Goal: Complete application form

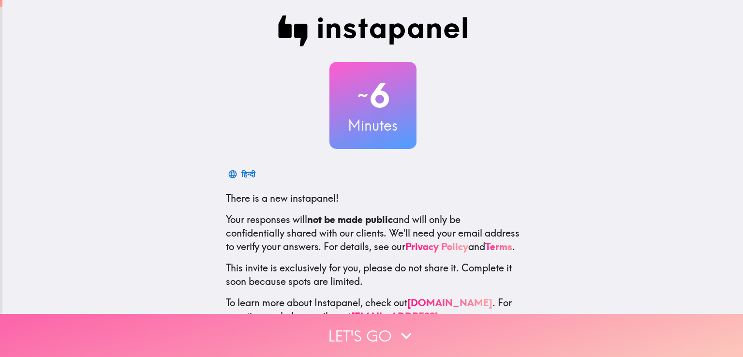
click at [382, 328] on button "Let's go" at bounding box center [371, 335] width 743 height 43
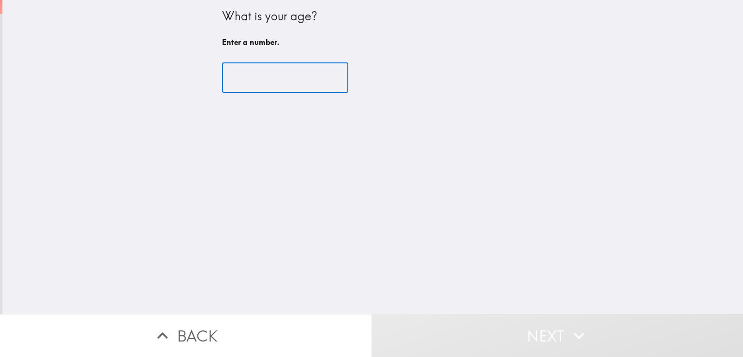
click at [242, 78] on input "number" at bounding box center [285, 78] width 126 height 30
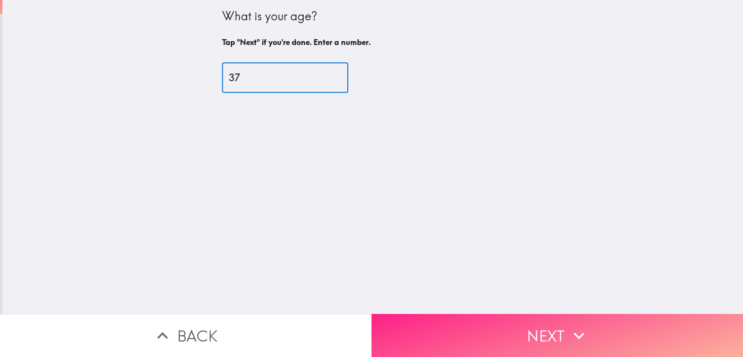
type input "37"
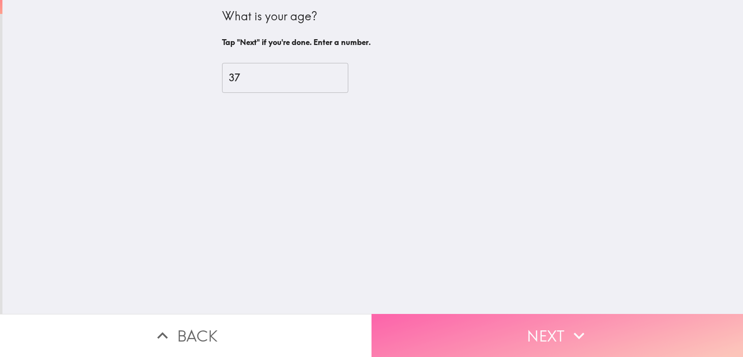
click at [488, 327] on button "Next" at bounding box center [556, 335] width 371 height 43
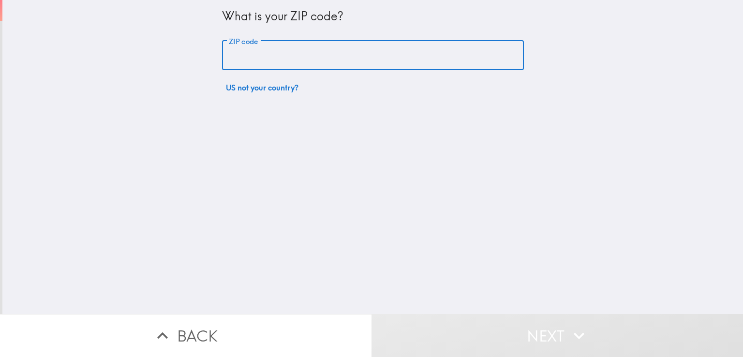
click at [224, 49] on input "ZIP code" at bounding box center [373, 56] width 302 height 30
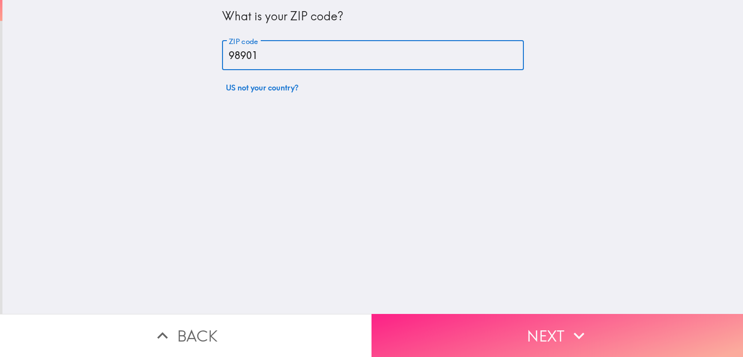
type input "98901"
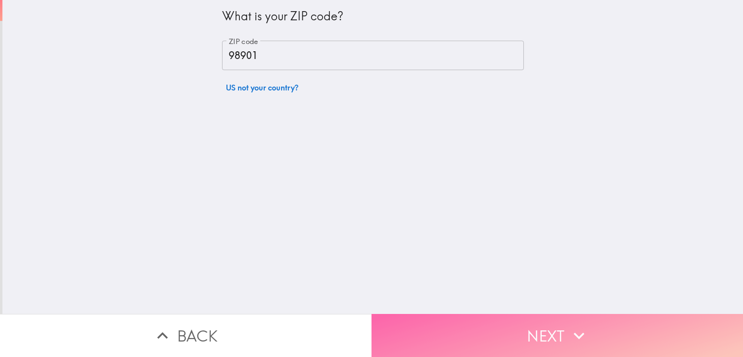
click at [518, 325] on button "Next" at bounding box center [556, 335] width 371 height 43
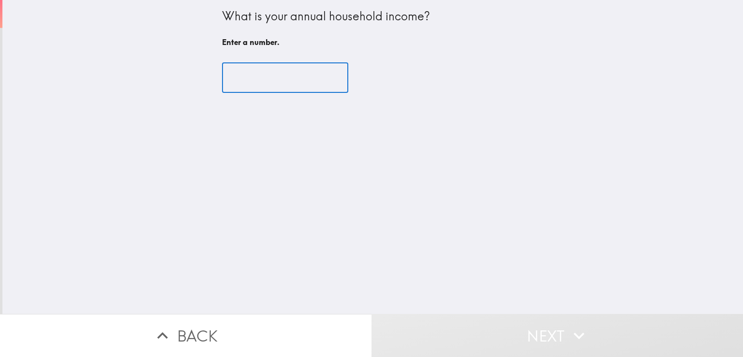
click at [271, 78] on input "number" at bounding box center [285, 78] width 126 height 30
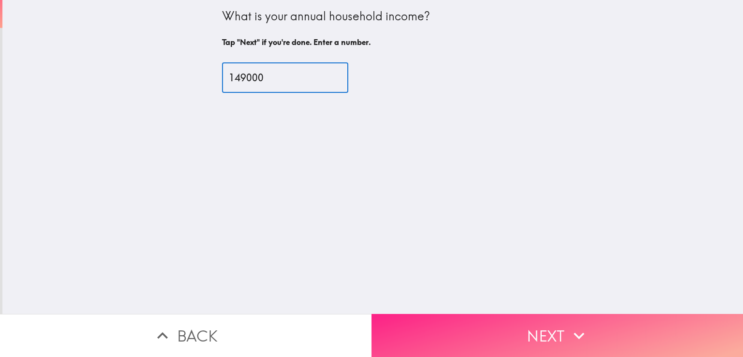
type input "149000"
click at [550, 331] on button "Next" at bounding box center [556, 335] width 371 height 43
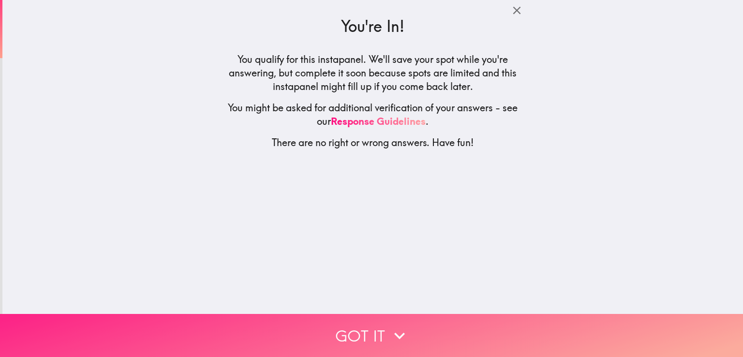
click at [368, 333] on button "Got it" at bounding box center [371, 335] width 743 height 43
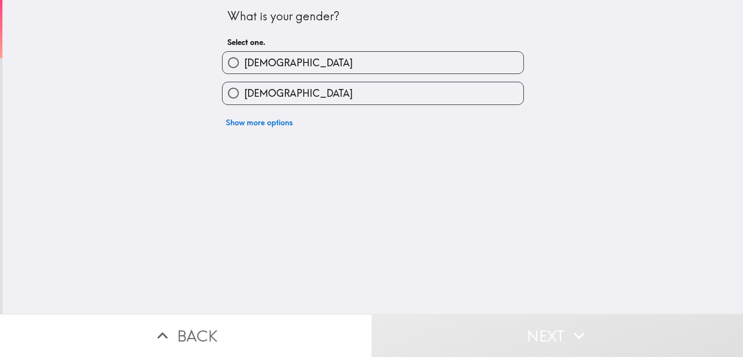
click at [229, 97] on input "[DEMOGRAPHIC_DATA]" at bounding box center [233, 93] width 22 height 22
radio input "true"
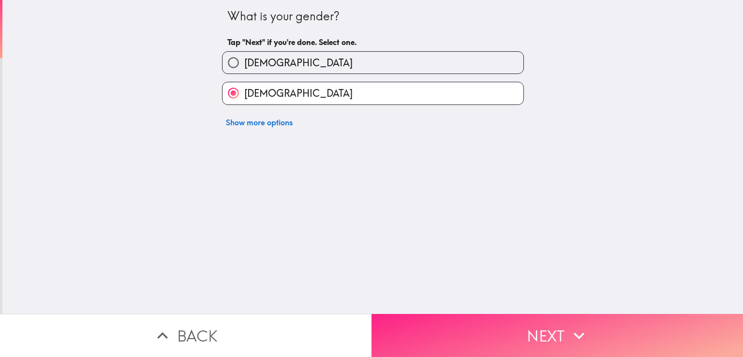
click at [404, 316] on button "Next" at bounding box center [556, 335] width 371 height 43
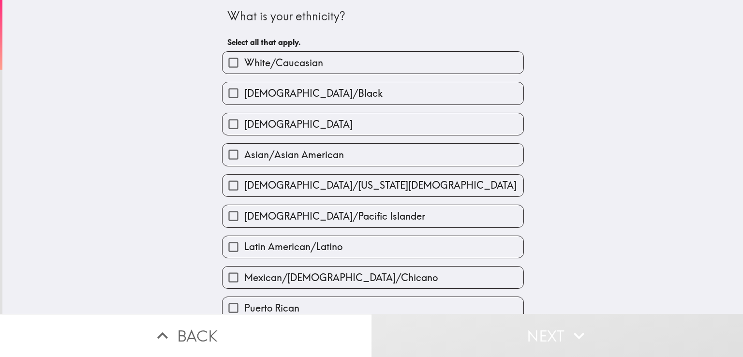
click at [244, 59] on span "White/Caucasian" at bounding box center [283, 63] width 79 height 14
click at [239, 59] on input "White/Caucasian" at bounding box center [233, 63] width 22 height 22
checkbox input "true"
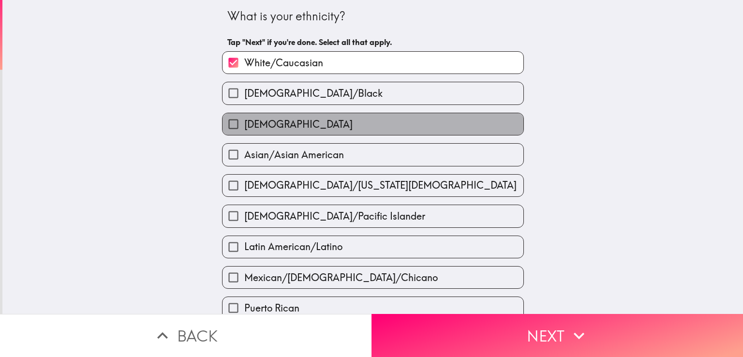
click at [248, 124] on span "[DEMOGRAPHIC_DATA]" at bounding box center [298, 125] width 108 height 14
click at [244, 124] on input "[DEMOGRAPHIC_DATA]" at bounding box center [233, 124] width 22 height 22
checkbox input "true"
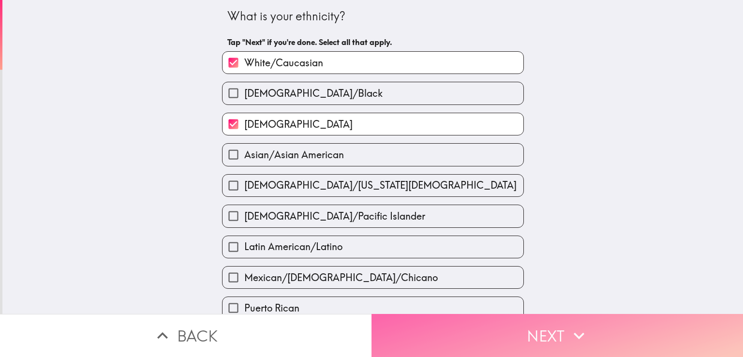
click at [451, 328] on button "Next" at bounding box center [556, 335] width 371 height 43
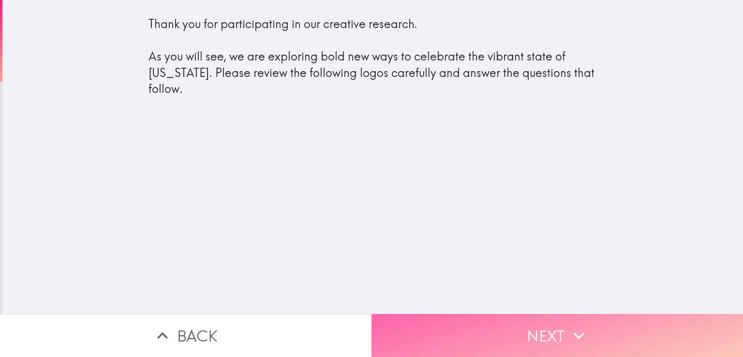
click at [461, 325] on button "Next" at bounding box center [556, 335] width 371 height 43
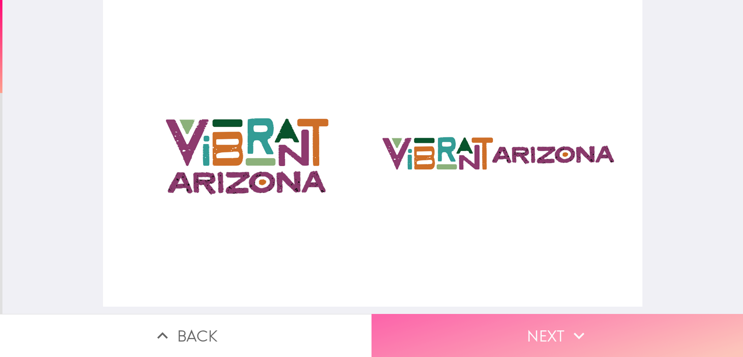
click at [532, 339] on button "Next" at bounding box center [556, 335] width 371 height 43
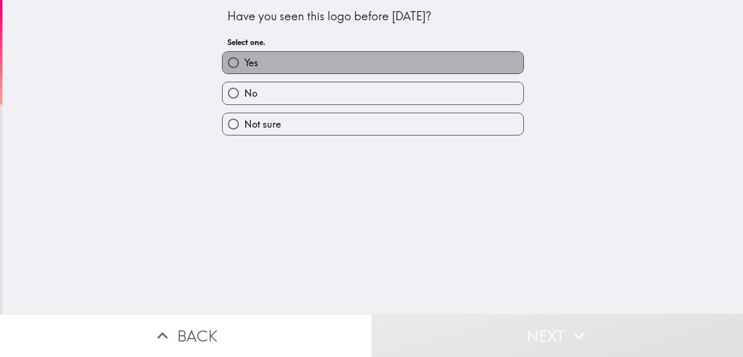
click at [244, 60] on span "Yes" at bounding box center [251, 63] width 14 height 14
click at [241, 60] on input "Yes" at bounding box center [233, 63] width 22 height 22
radio input "true"
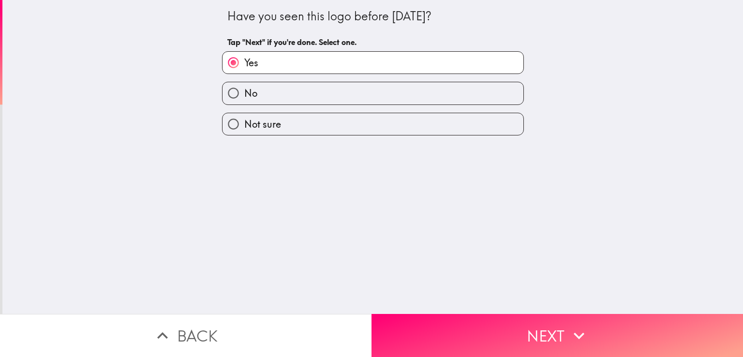
click at [243, 81] on div "No" at bounding box center [369, 89] width 310 height 30
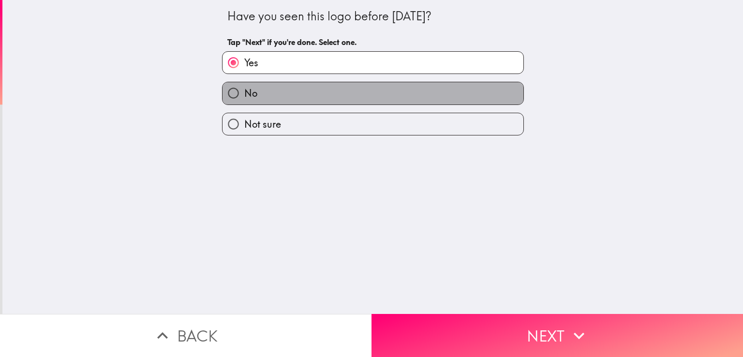
click at [244, 90] on span "No" at bounding box center [250, 94] width 13 height 14
click at [243, 90] on input "No" at bounding box center [233, 93] width 22 height 22
radio input "true"
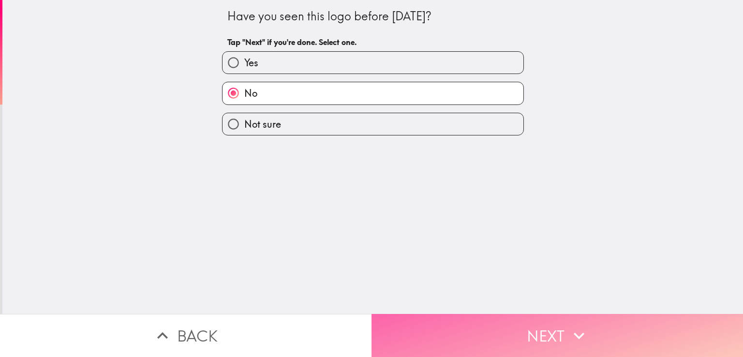
click at [512, 331] on button "Next" at bounding box center [556, 335] width 371 height 43
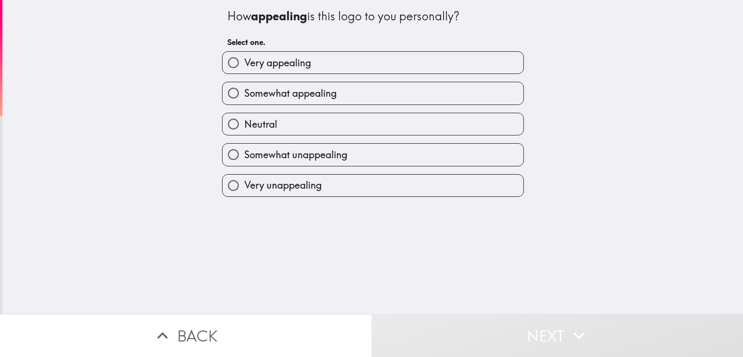
click at [302, 60] on span "Very appealing" at bounding box center [277, 63] width 67 height 14
click at [244, 60] on input "Very appealing" at bounding box center [233, 63] width 22 height 22
radio input "true"
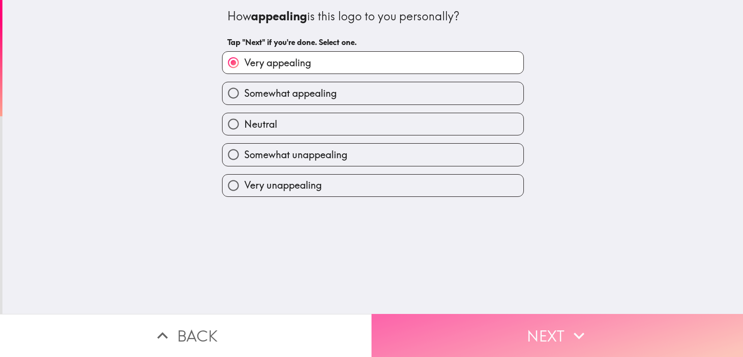
click at [549, 333] on button "Next" at bounding box center [556, 335] width 371 height 43
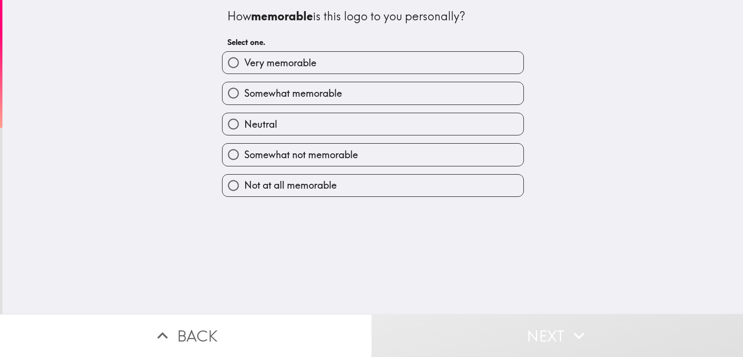
click at [283, 64] on span "Very memorable" at bounding box center [280, 63] width 72 height 14
click at [244, 64] on input "Very memorable" at bounding box center [233, 63] width 22 height 22
radio input "true"
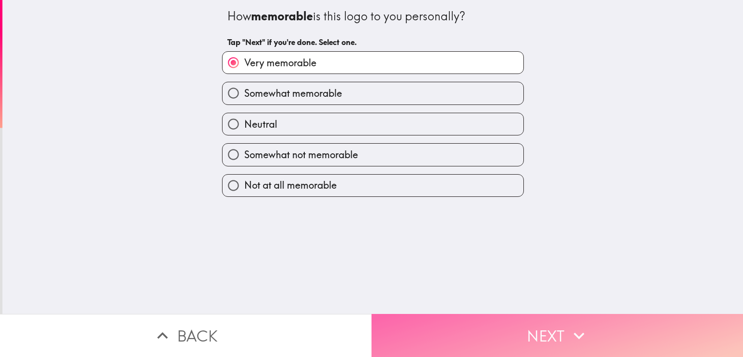
click at [501, 328] on button "Next" at bounding box center [556, 335] width 371 height 43
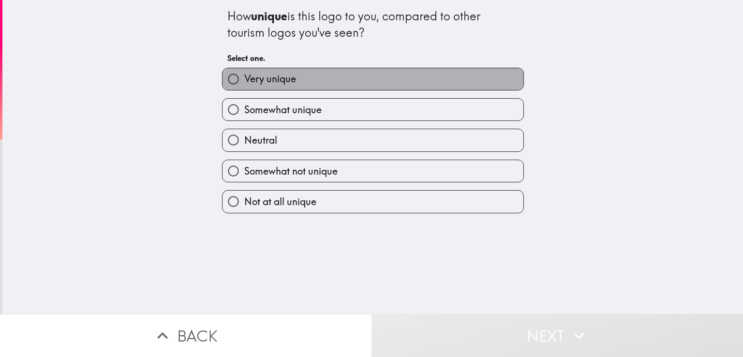
click at [261, 82] on span "Very unique" at bounding box center [270, 79] width 52 height 14
click at [244, 82] on input "Very unique" at bounding box center [233, 79] width 22 height 22
radio input "true"
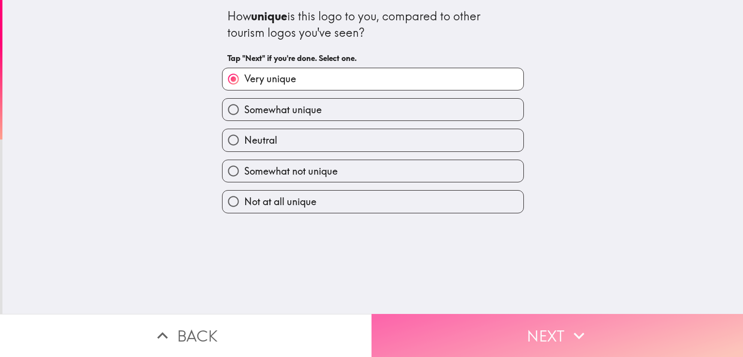
click at [533, 324] on button "Next" at bounding box center [556, 335] width 371 height 43
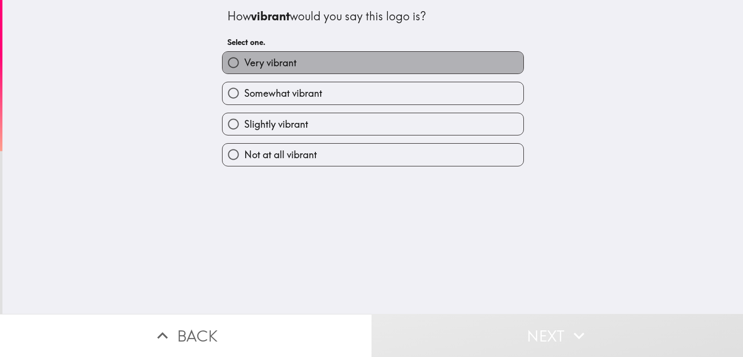
click at [253, 59] on span "Very vibrant" at bounding box center [270, 63] width 52 height 14
click at [244, 59] on input "Very vibrant" at bounding box center [233, 63] width 22 height 22
radio input "true"
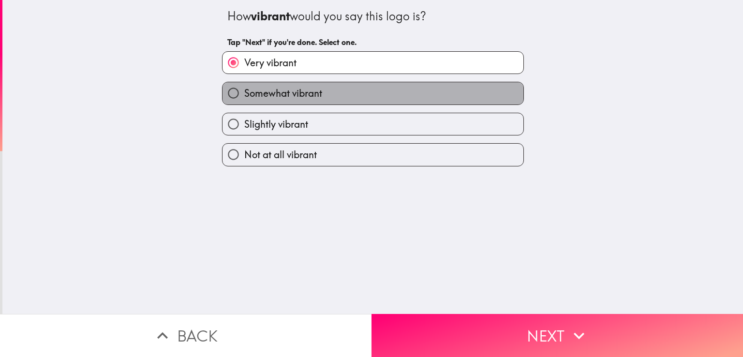
click at [281, 91] on span "Somewhat vibrant" at bounding box center [283, 94] width 78 height 14
click at [244, 91] on input "Somewhat vibrant" at bounding box center [233, 93] width 22 height 22
radio input "true"
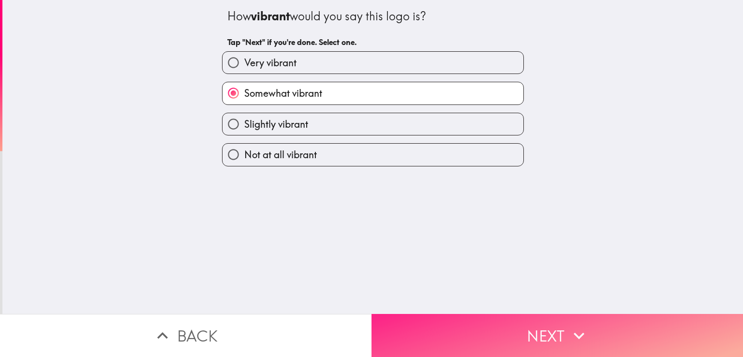
click at [511, 322] on button "Next" at bounding box center [556, 335] width 371 height 43
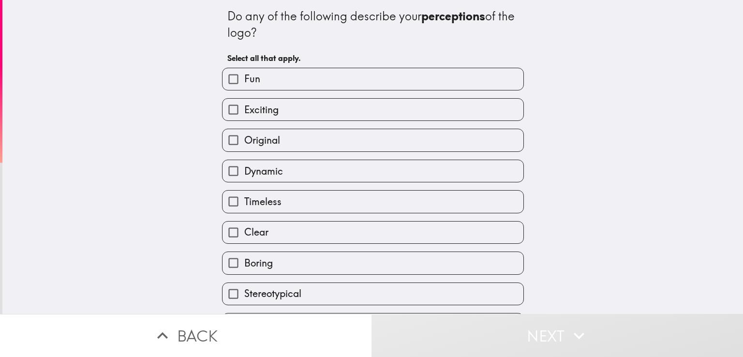
click at [222, 76] on input "Fun" at bounding box center [233, 79] width 22 height 22
checkbox input "true"
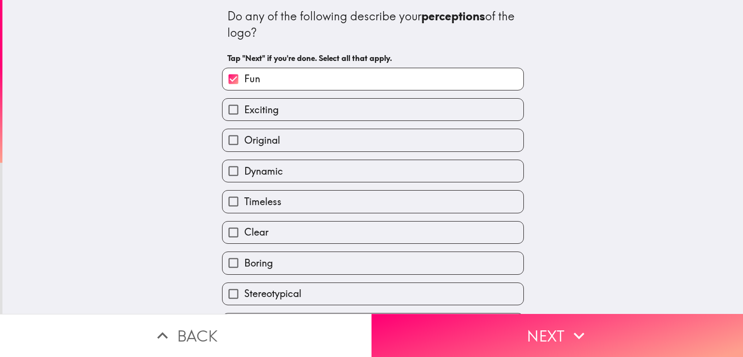
click at [236, 113] on input "Exciting" at bounding box center [233, 110] width 22 height 22
checkbox input "true"
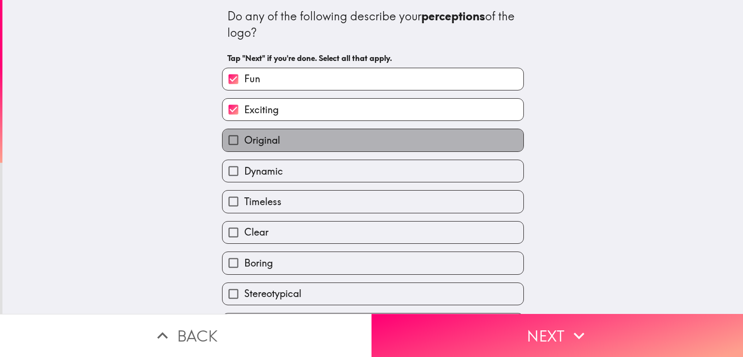
click at [244, 137] on span "Original" at bounding box center [262, 140] width 36 height 14
click at [238, 137] on input "Original" at bounding box center [233, 140] width 22 height 22
checkbox input "true"
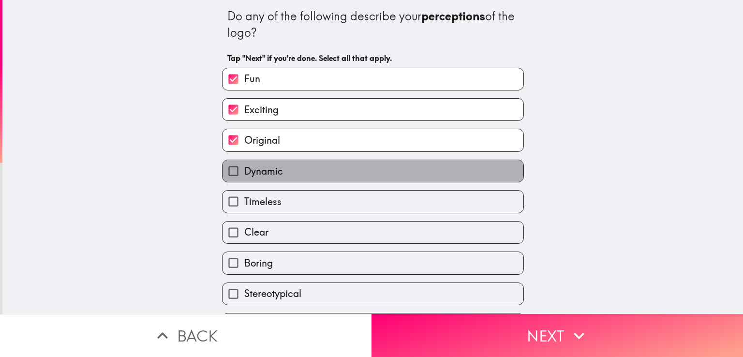
click at [248, 181] on label "Dynamic" at bounding box center [372, 171] width 301 height 22
click at [244, 181] on input "Dynamic" at bounding box center [233, 171] width 22 height 22
checkbox input "true"
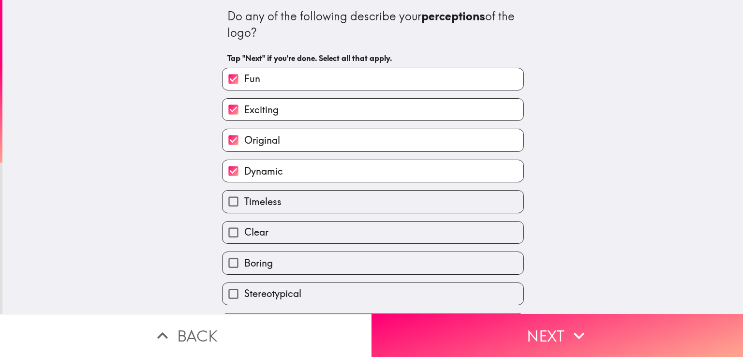
click at [247, 227] on span "Clear" at bounding box center [256, 232] width 24 height 14
click at [244, 227] on input "Clear" at bounding box center [233, 233] width 22 height 22
checkbox input "true"
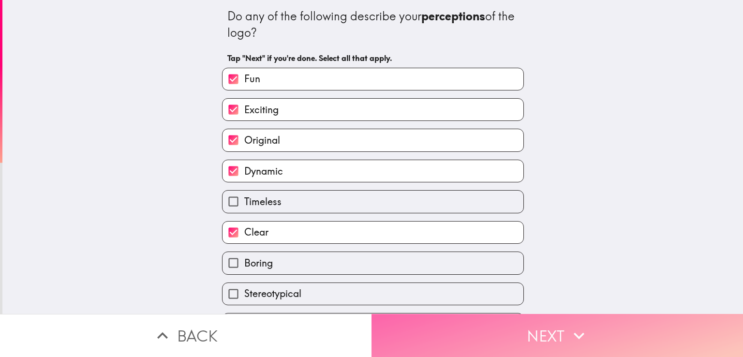
click at [497, 319] on button "Next" at bounding box center [556, 335] width 371 height 43
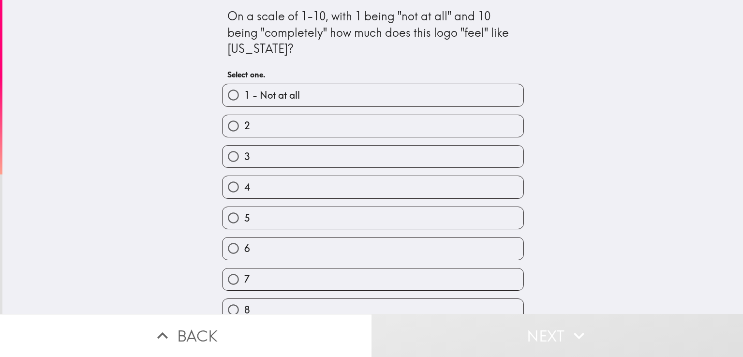
scroll to position [74, 0]
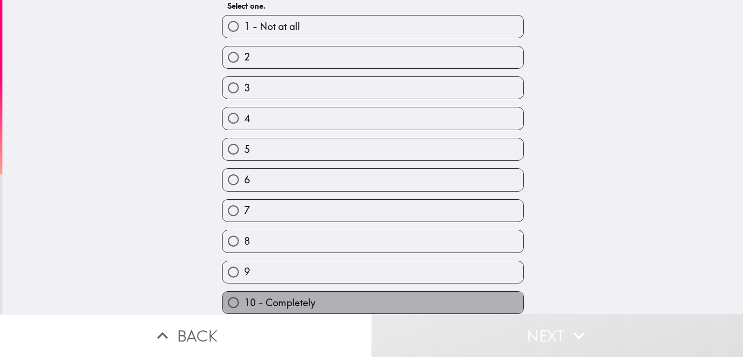
click at [242, 292] on label "10 - Completely" at bounding box center [372, 303] width 301 height 22
click at [242, 292] on input "10 - Completely" at bounding box center [233, 303] width 22 height 22
radio input "true"
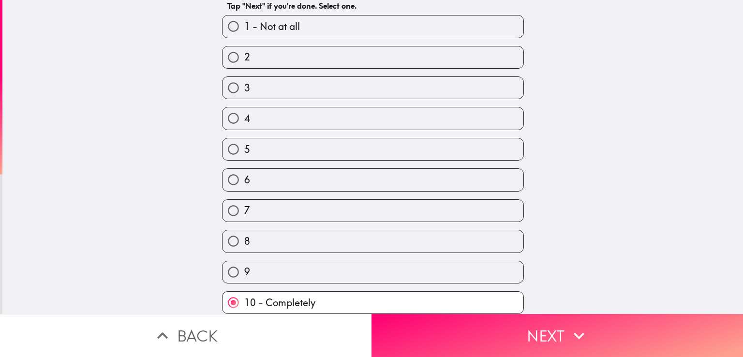
scroll to position [0, 0]
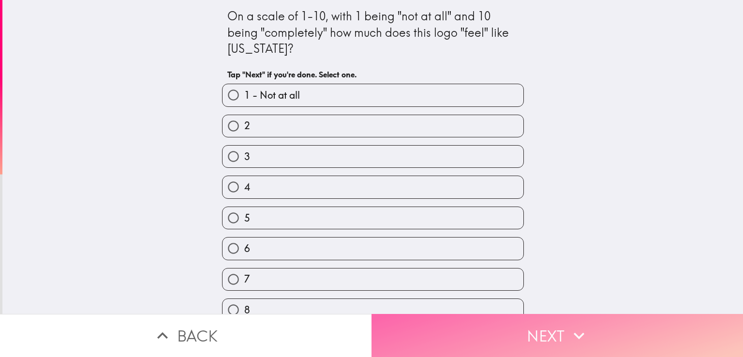
click at [523, 333] on button "Next" at bounding box center [556, 335] width 371 height 43
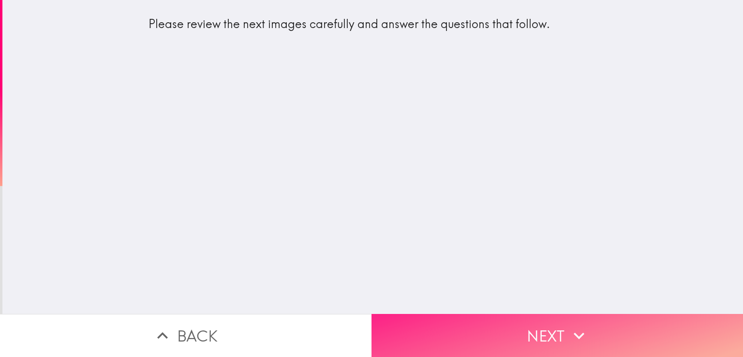
click at [533, 332] on button "Next" at bounding box center [556, 335] width 371 height 43
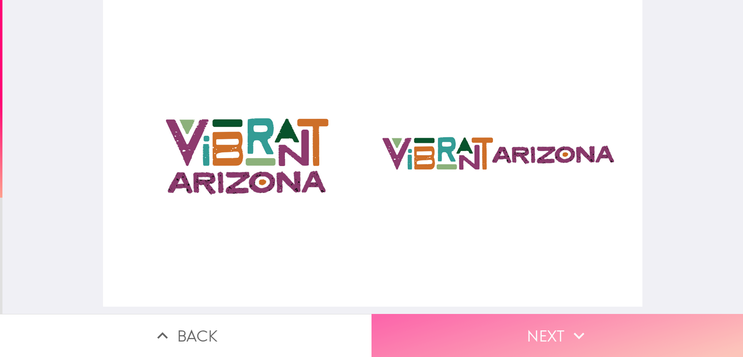
click at [528, 337] on button "Next" at bounding box center [556, 335] width 371 height 43
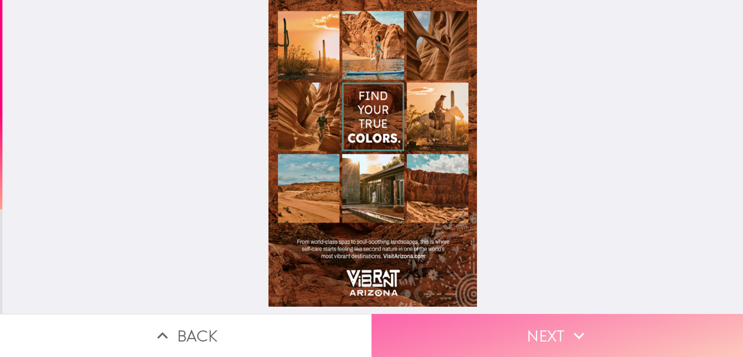
click at [513, 329] on button "Next" at bounding box center [556, 335] width 371 height 43
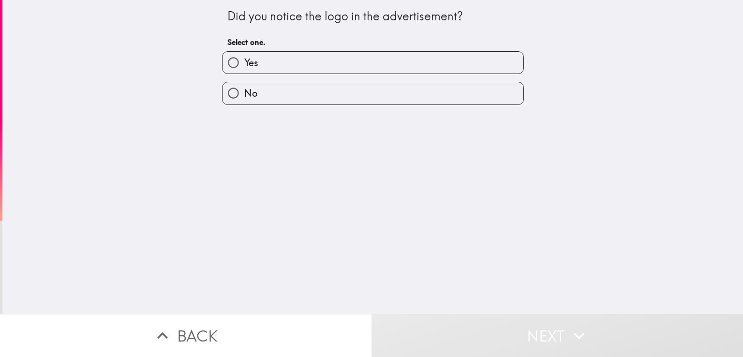
click at [262, 62] on label "Yes" at bounding box center [372, 63] width 301 height 22
click at [244, 62] on input "Yes" at bounding box center [233, 63] width 22 height 22
radio input "true"
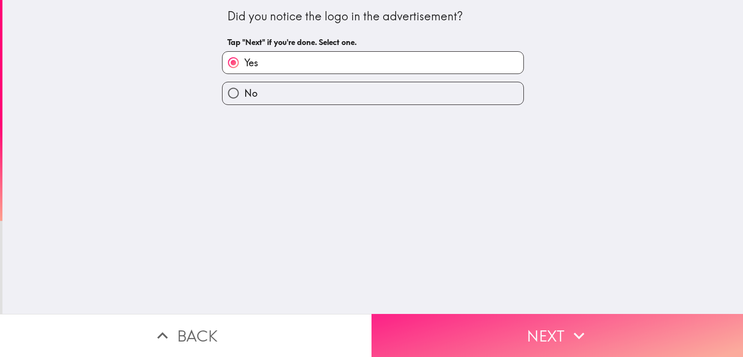
click at [538, 325] on button "Next" at bounding box center [556, 335] width 371 height 43
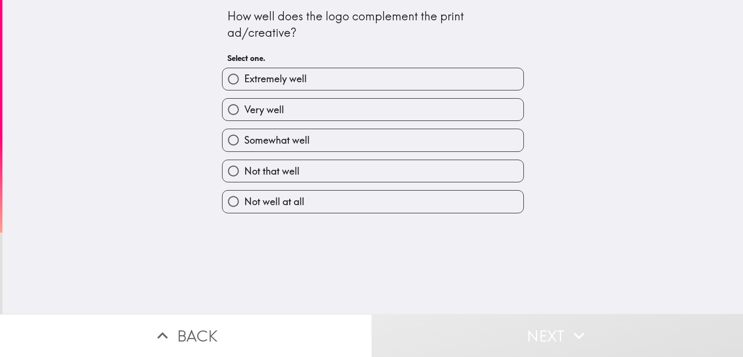
click at [304, 78] on label "Extremely well" at bounding box center [372, 79] width 301 height 22
click at [244, 78] on input "Extremely well" at bounding box center [233, 79] width 22 height 22
radio input "true"
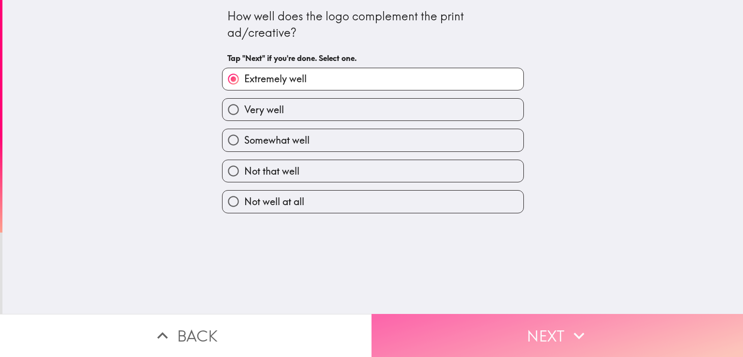
click at [536, 324] on button "Next" at bounding box center [556, 335] width 371 height 43
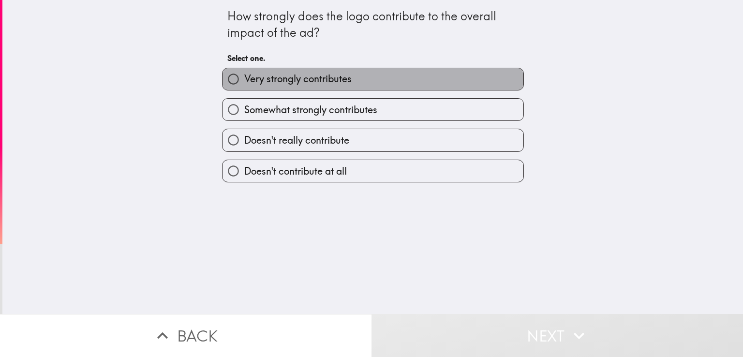
click at [264, 73] on span "Very strongly contributes" at bounding box center [297, 79] width 107 height 14
click at [244, 73] on input "Very strongly contributes" at bounding box center [233, 79] width 22 height 22
radio input "true"
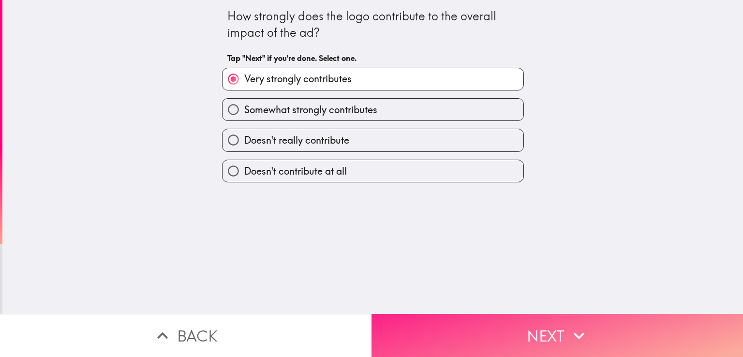
click at [522, 331] on button "Next" at bounding box center [556, 335] width 371 height 43
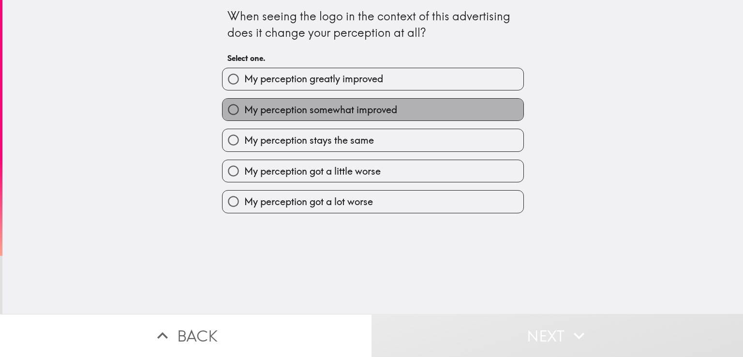
click at [245, 109] on span "My perception somewhat improved" at bounding box center [320, 110] width 153 height 14
click at [244, 109] on input "My perception somewhat improved" at bounding box center [233, 110] width 22 height 22
radio input "true"
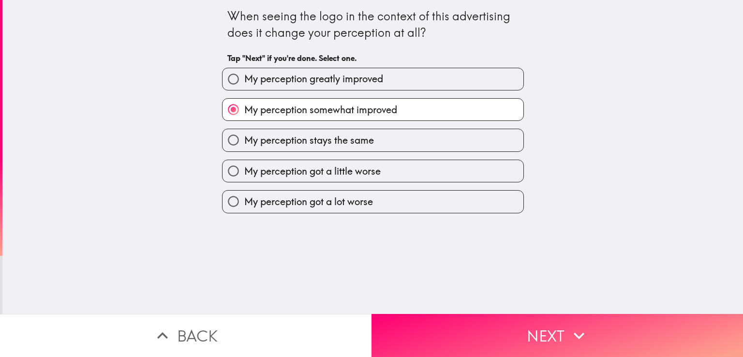
click at [283, 82] on span "My perception greatly improved" at bounding box center [313, 79] width 139 height 14
click at [244, 82] on input "My perception greatly improved" at bounding box center [233, 79] width 22 height 22
radio input "true"
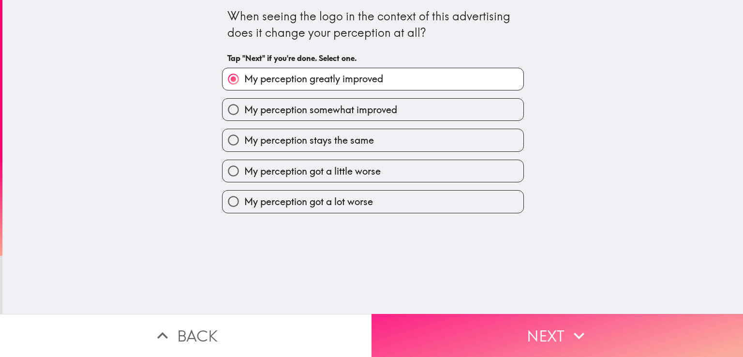
click at [509, 323] on button "Next" at bounding box center [556, 335] width 371 height 43
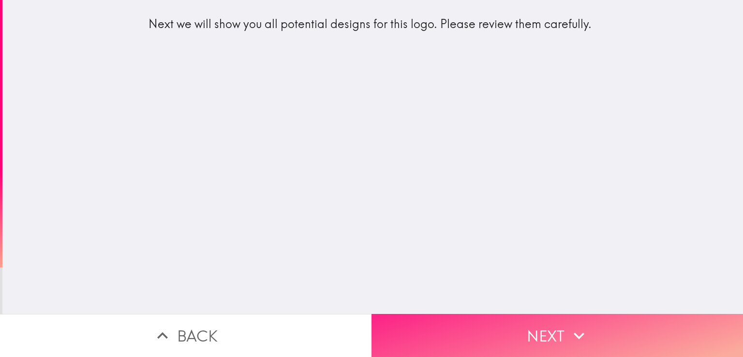
click at [543, 319] on button "Next" at bounding box center [556, 335] width 371 height 43
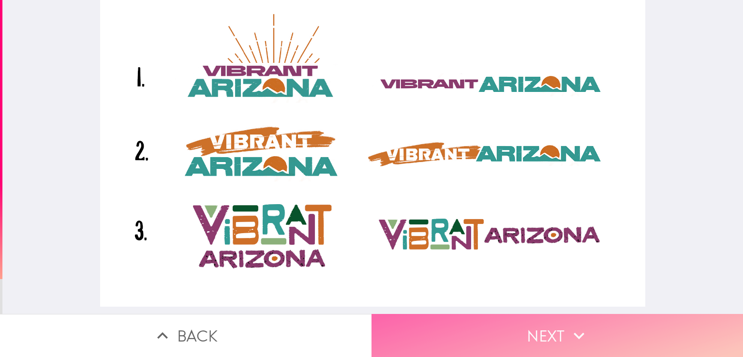
click at [579, 339] on button "Next" at bounding box center [556, 335] width 371 height 43
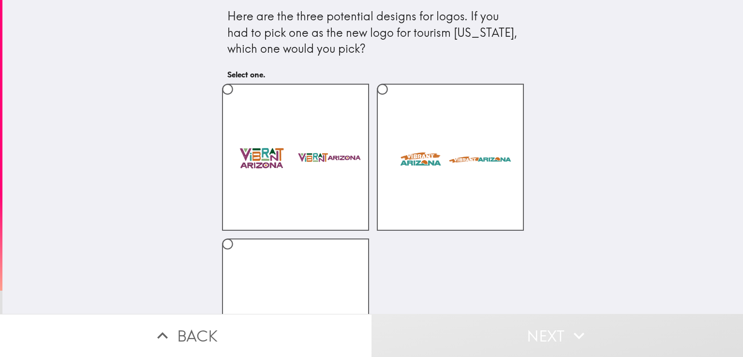
scroll to position [79, 0]
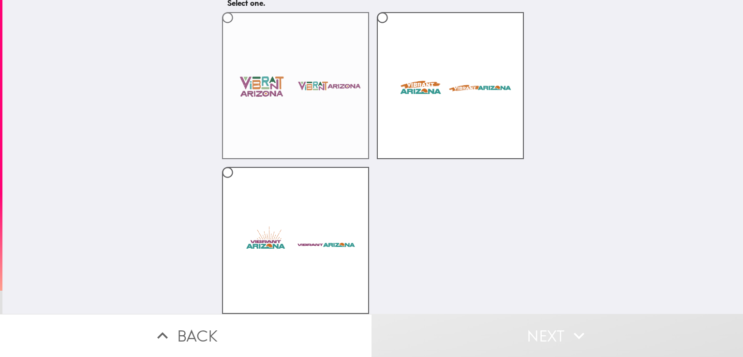
click at [314, 75] on label at bounding box center [295, 85] width 147 height 147
click at [238, 29] on input "radio" at bounding box center [228, 18] width 22 height 22
radio input "true"
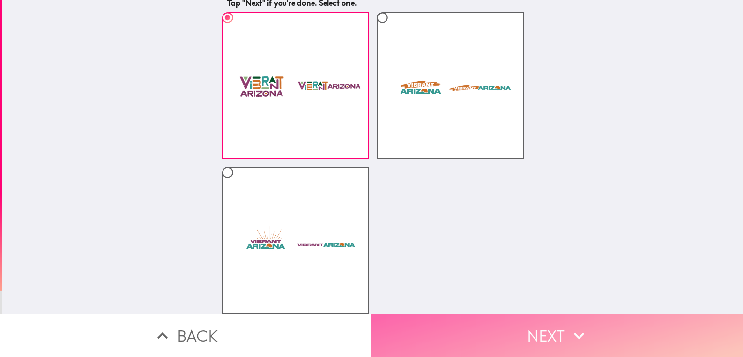
click at [522, 314] on button "Next" at bounding box center [556, 335] width 371 height 43
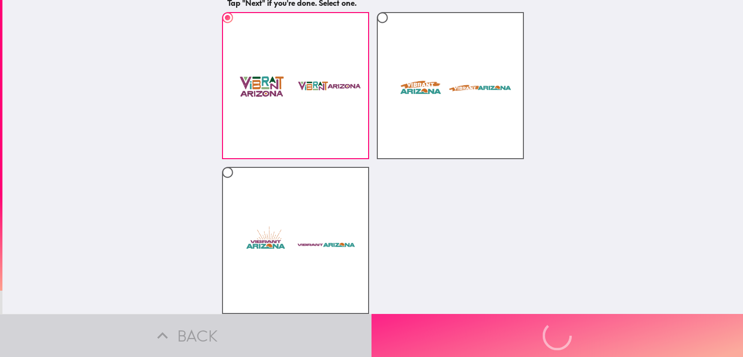
scroll to position [0, 0]
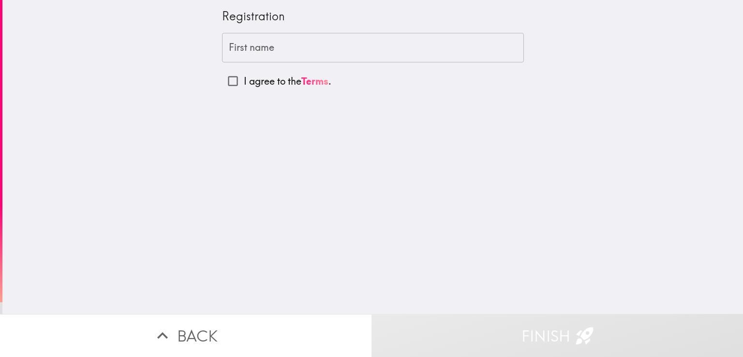
click at [275, 51] on input "First name" at bounding box center [373, 48] width 302 height 30
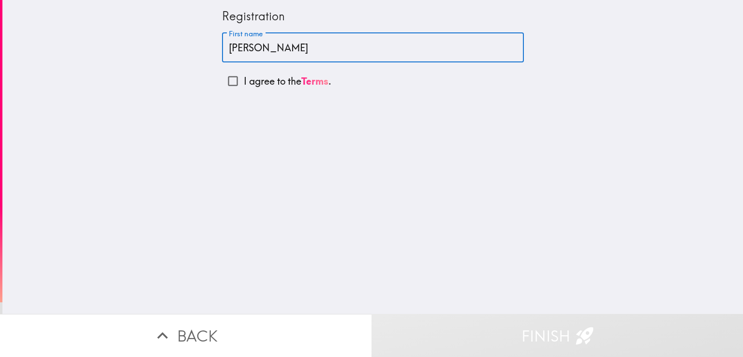
type input "[PERSON_NAME]"
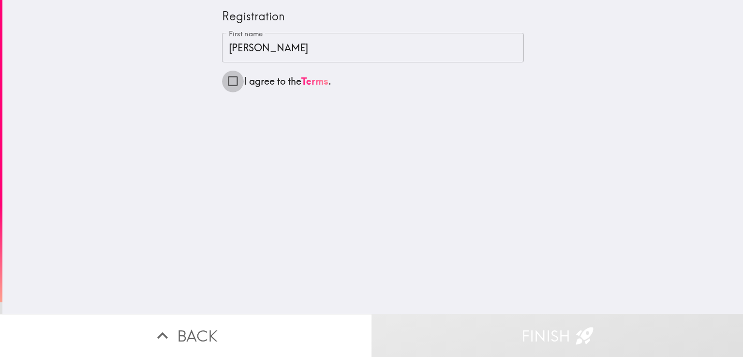
click at [223, 81] on input "I agree to the Terms ." at bounding box center [233, 81] width 22 height 22
checkbox input "true"
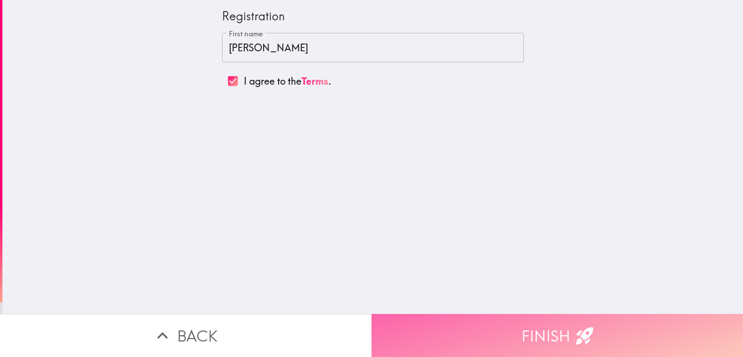
click at [524, 322] on button "Finish" at bounding box center [556, 335] width 371 height 43
